Goal: Check status: Check status

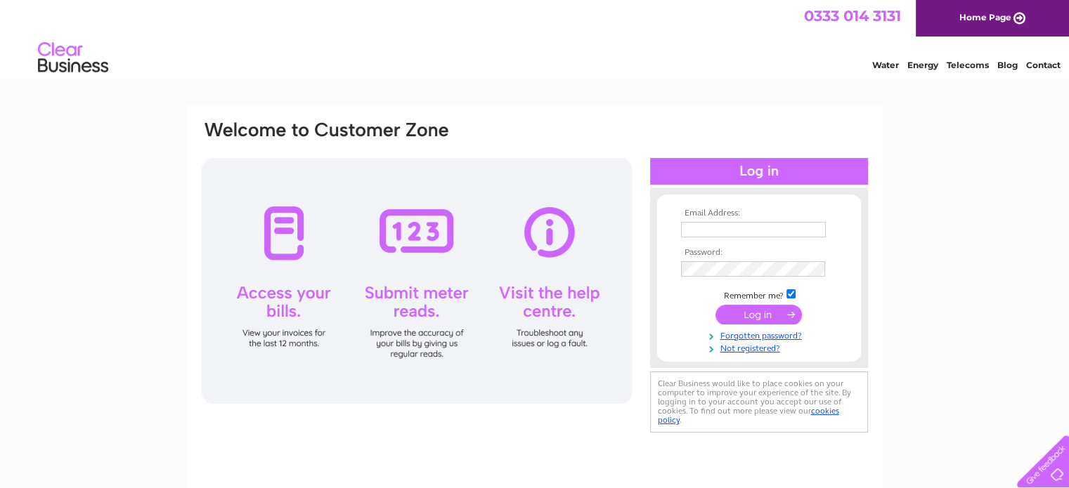
type input "info@flowerboxstalbans.co.uk"
click at [782, 320] on input "submit" at bounding box center [758, 315] width 86 height 20
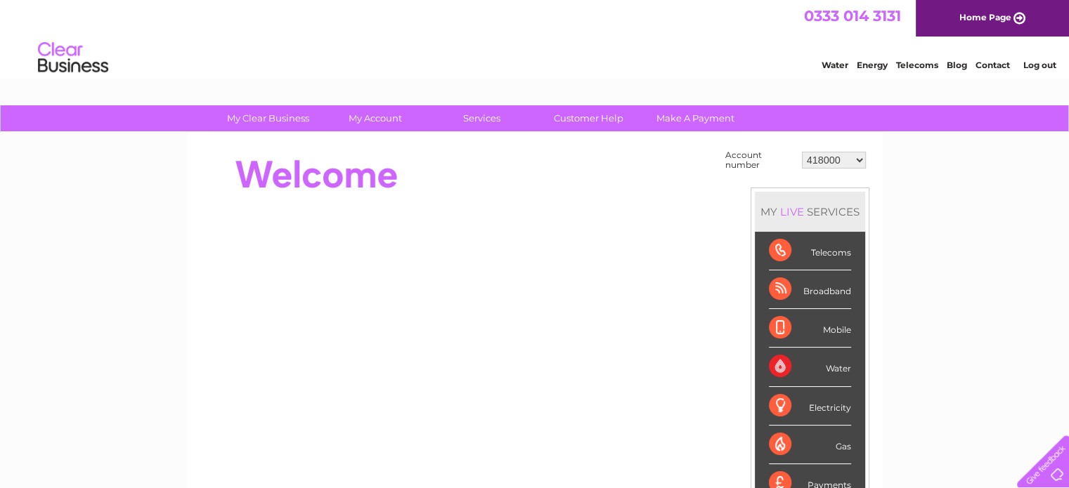
click at [857, 165] on select "418000 448708 30286171" at bounding box center [834, 160] width 64 height 17
select select "30286171"
click at [802, 152] on select "418000 448708 30286171" at bounding box center [834, 160] width 64 height 17
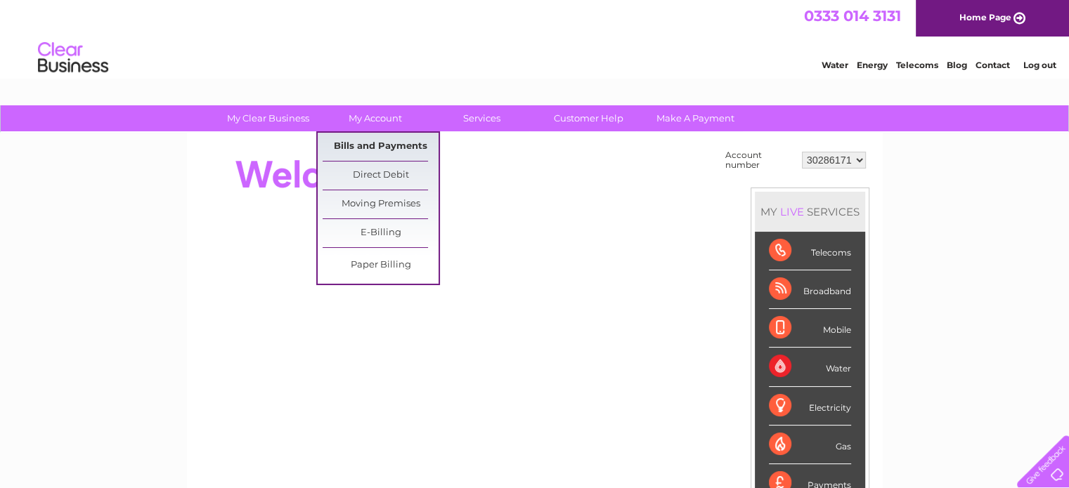
click at [378, 137] on link "Bills and Payments" at bounding box center [381, 147] width 116 height 28
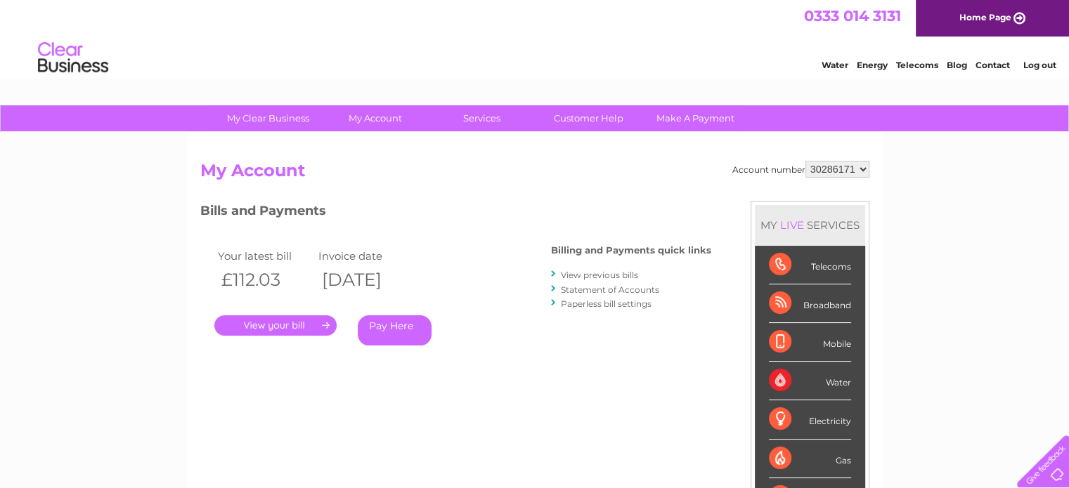
click at [734, 432] on div "Account number 418000 448708 30286171 My Account MY LIVE SERVICES Telecoms Broa…" at bounding box center [534, 372] width 669 height 423
